Goal: Information Seeking & Learning: Learn about a topic

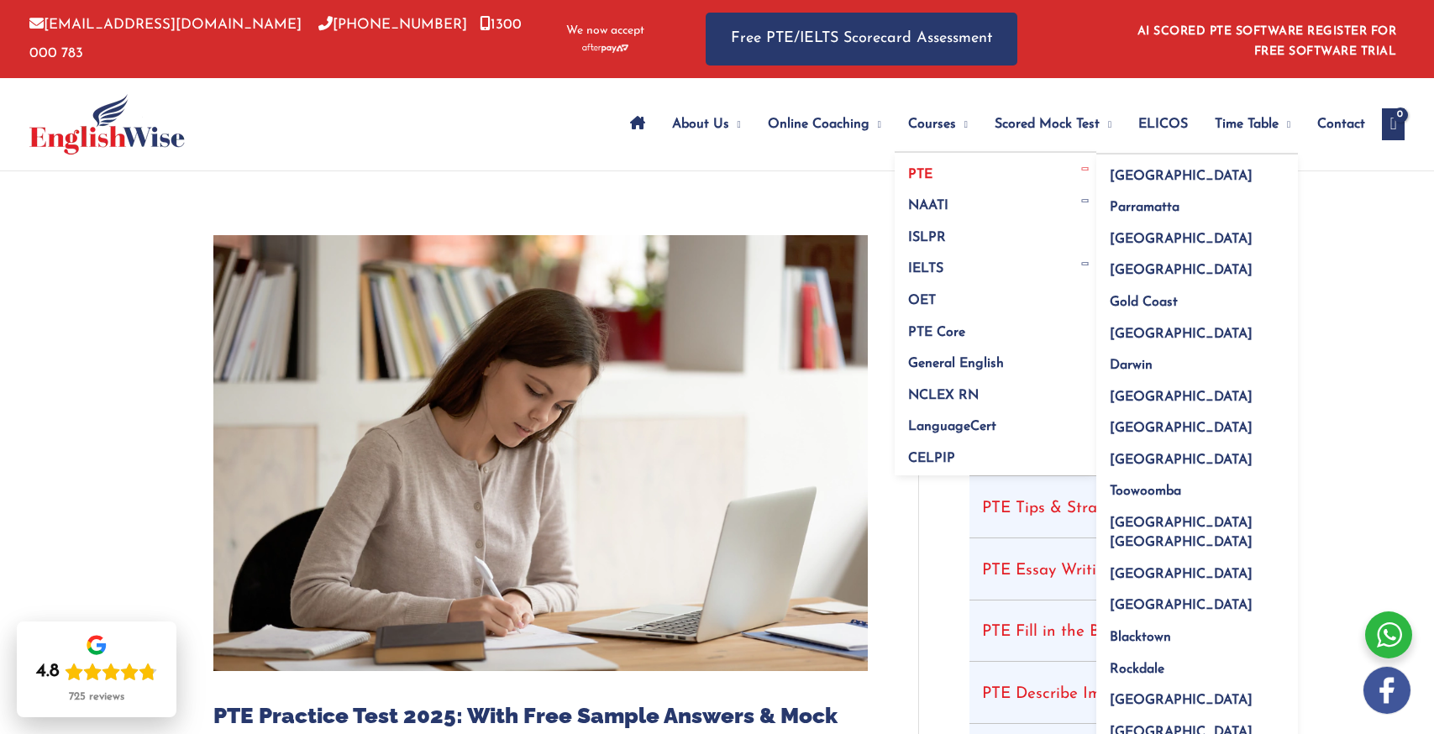
click at [926, 165] on link "PTE" at bounding box center [996, 169] width 202 height 32
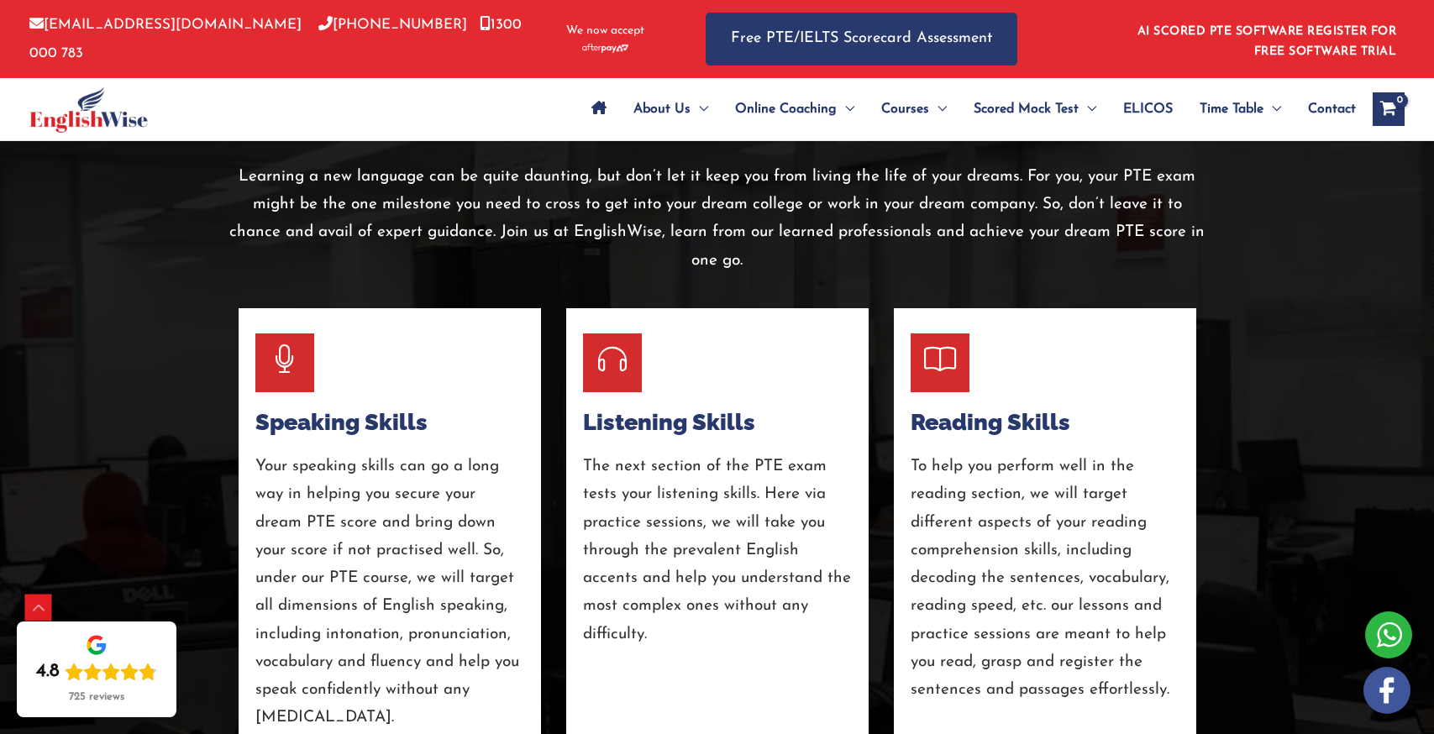
scroll to position [2778, 0]
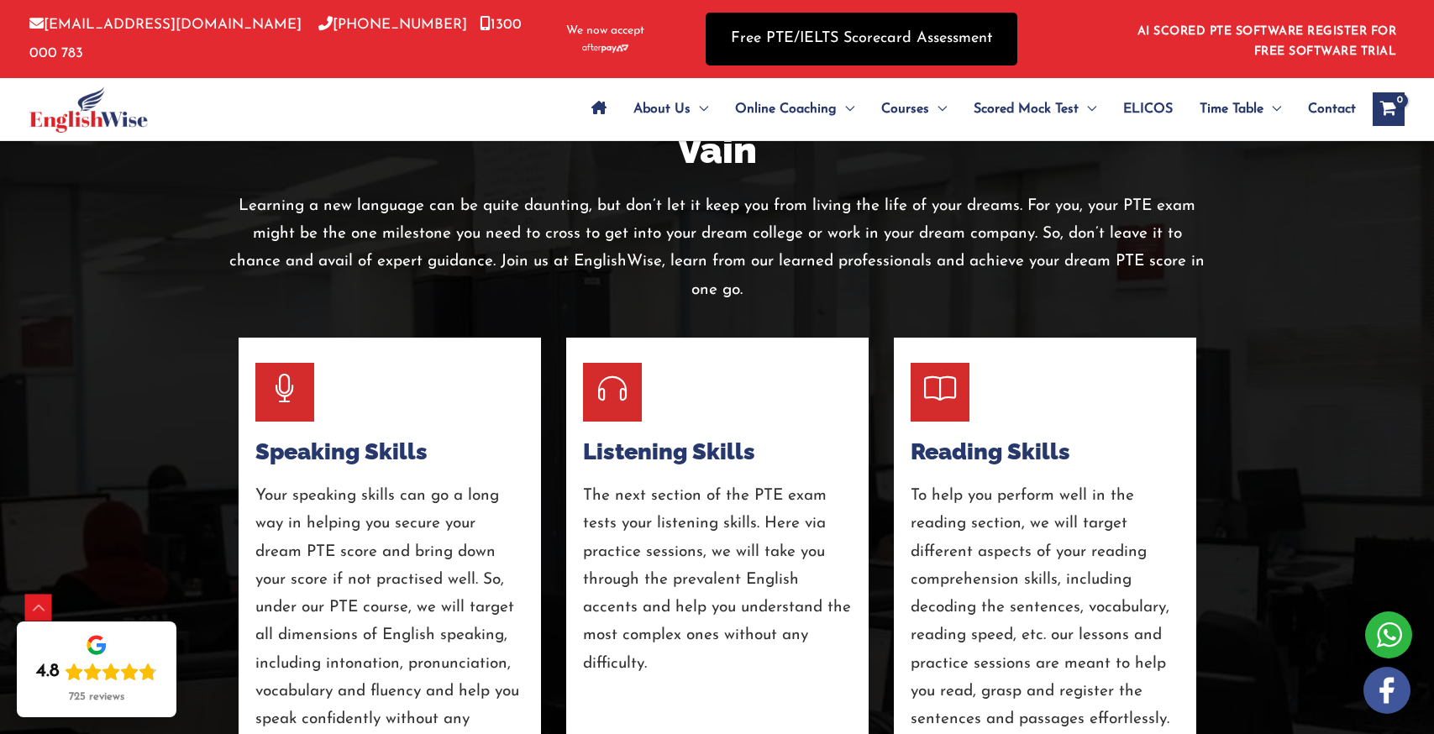
click at [883, 55] on link "Free PTE/IELTS Scorecard Assessment" at bounding box center [862, 39] width 312 height 53
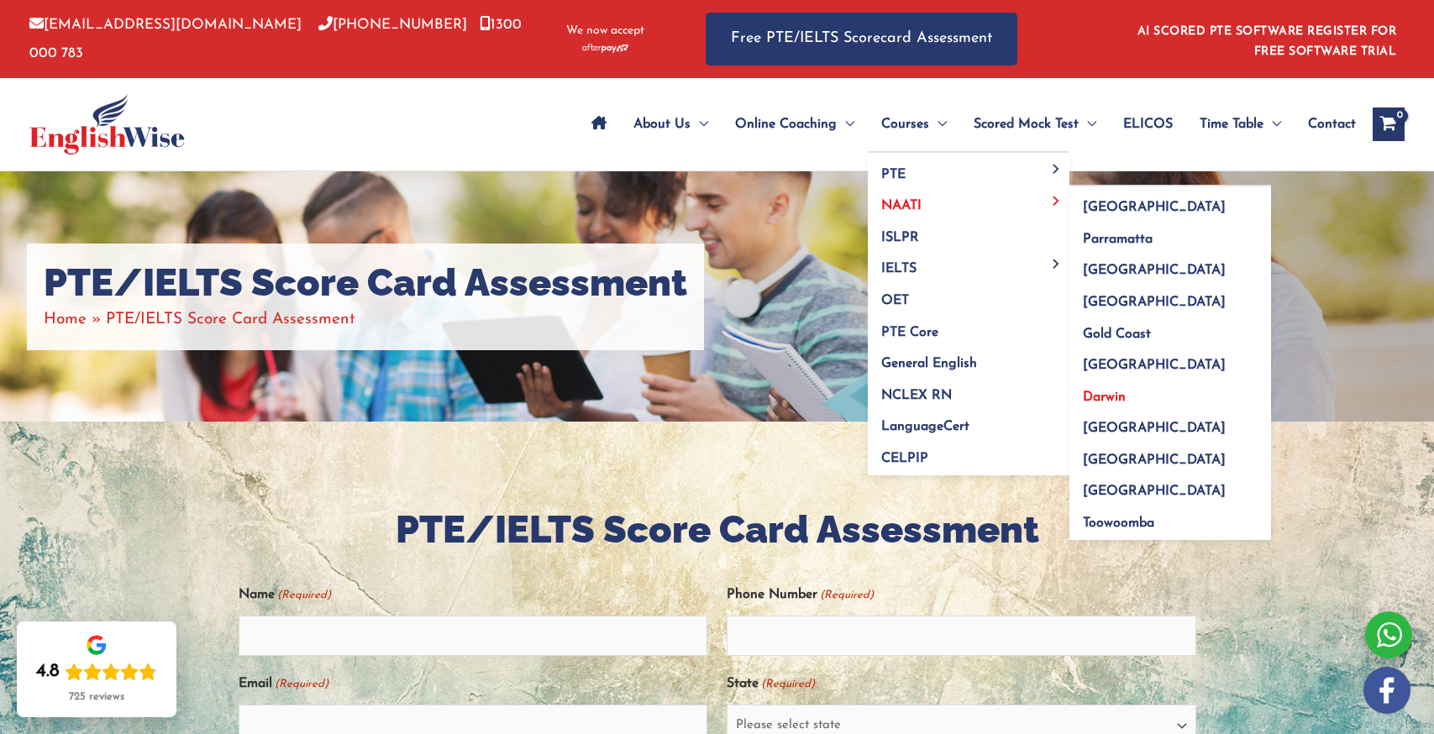
click at [1104, 397] on span "Darwin" at bounding box center [1104, 397] width 43 height 13
